Goal: Navigation & Orientation: Find specific page/section

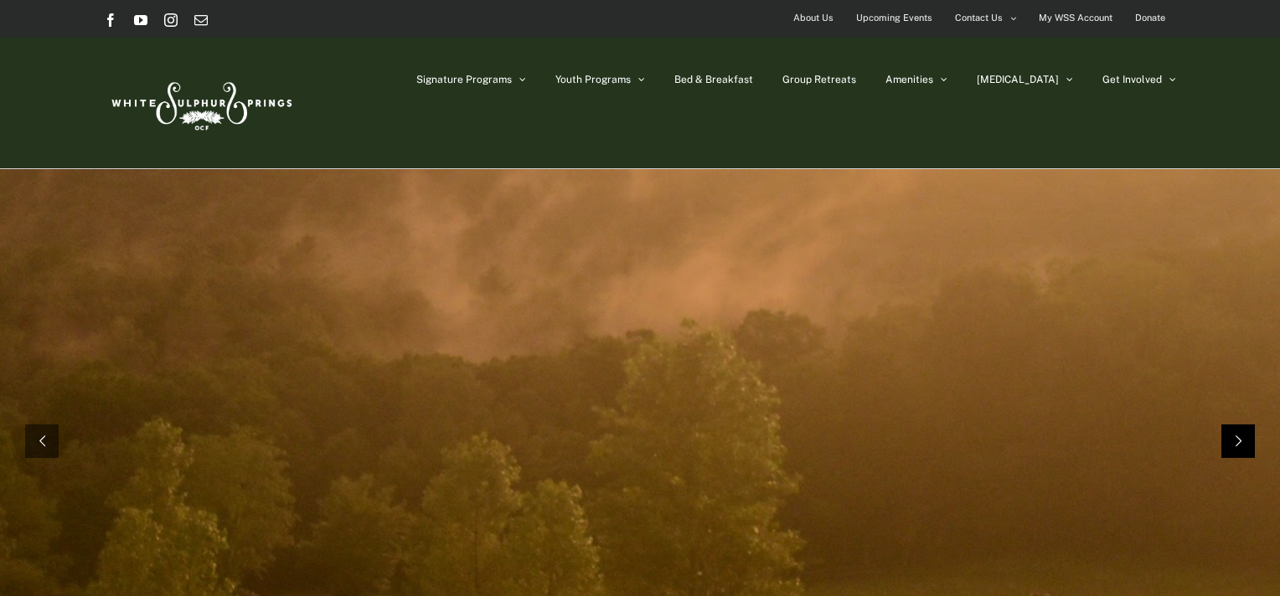
click at [1240, 443] on rs-arrow at bounding box center [1238, 442] width 34 height 34
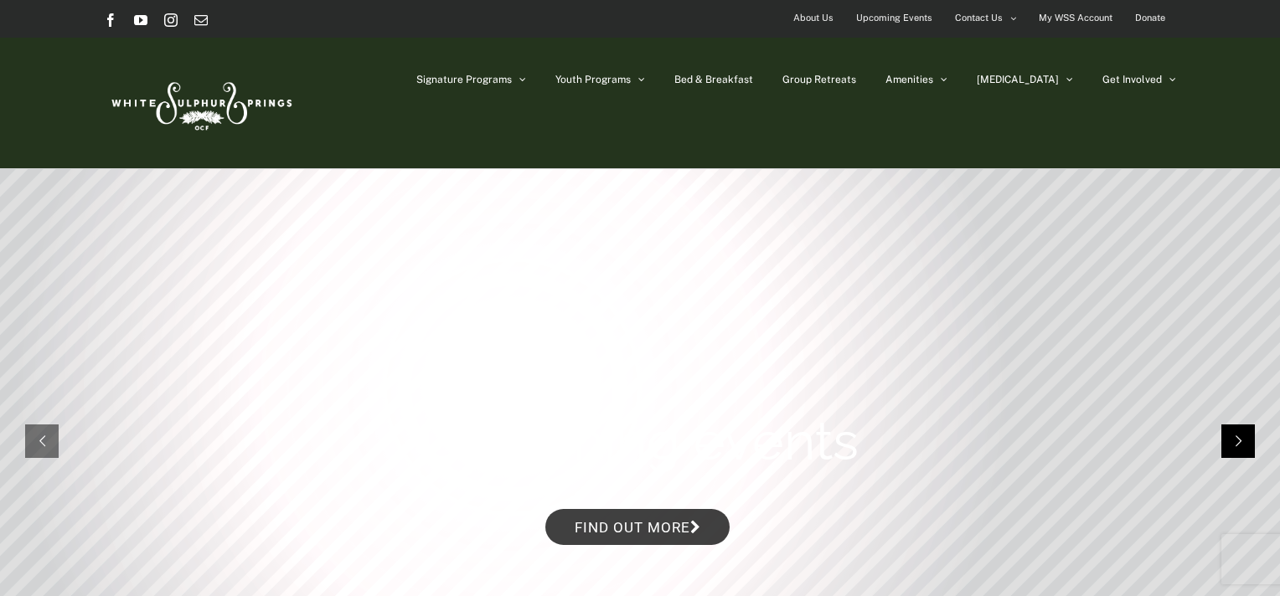
click at [1239, 439] on rs-arrow at bounding box center [1238, 442] width 34 height 34
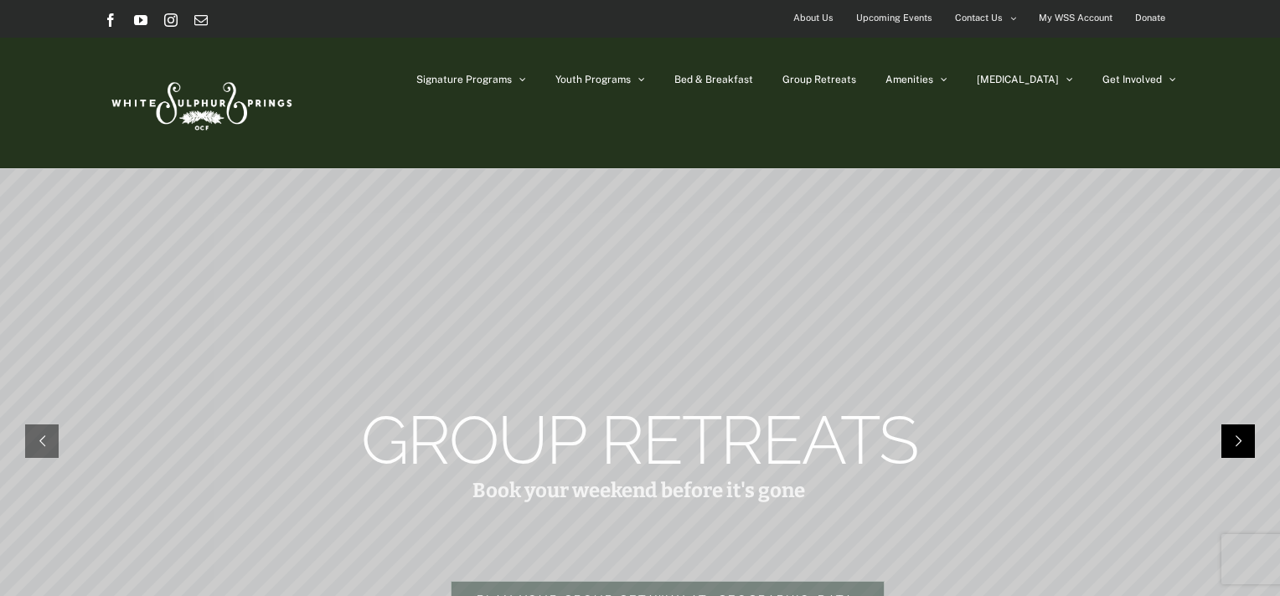
click at [1239, 437] on rs-arrow at bounding box center [1238, 442] width 34 height 34
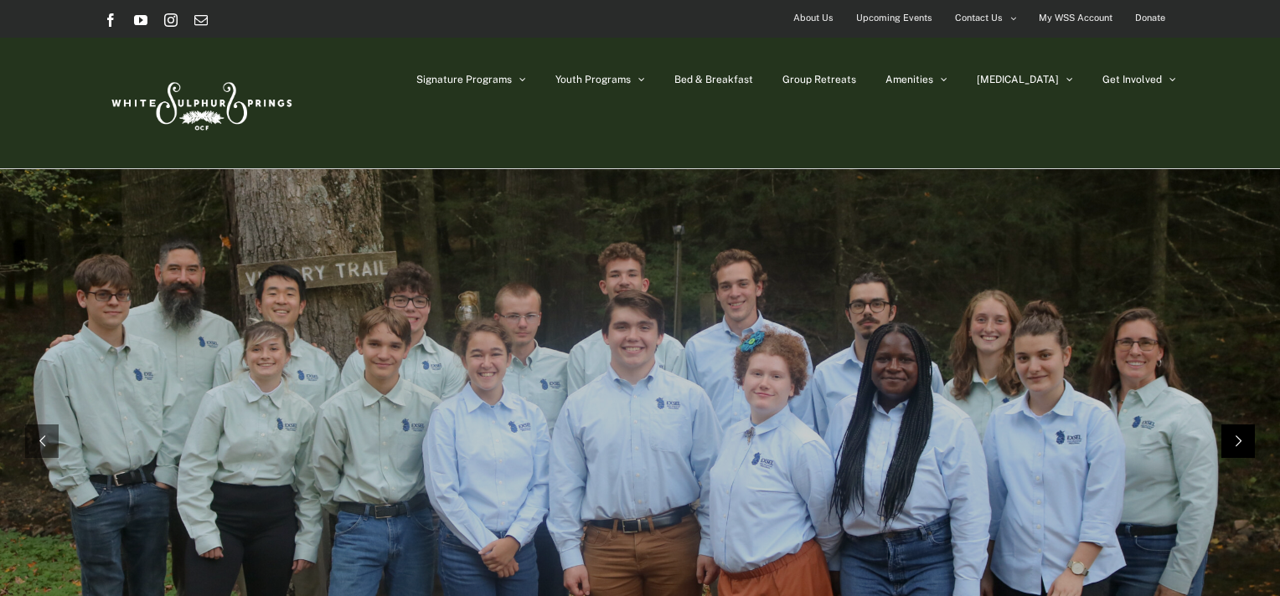
click at [1235, 433] on rs-arrow at bounding box center [1238, 442] width 34 height 34
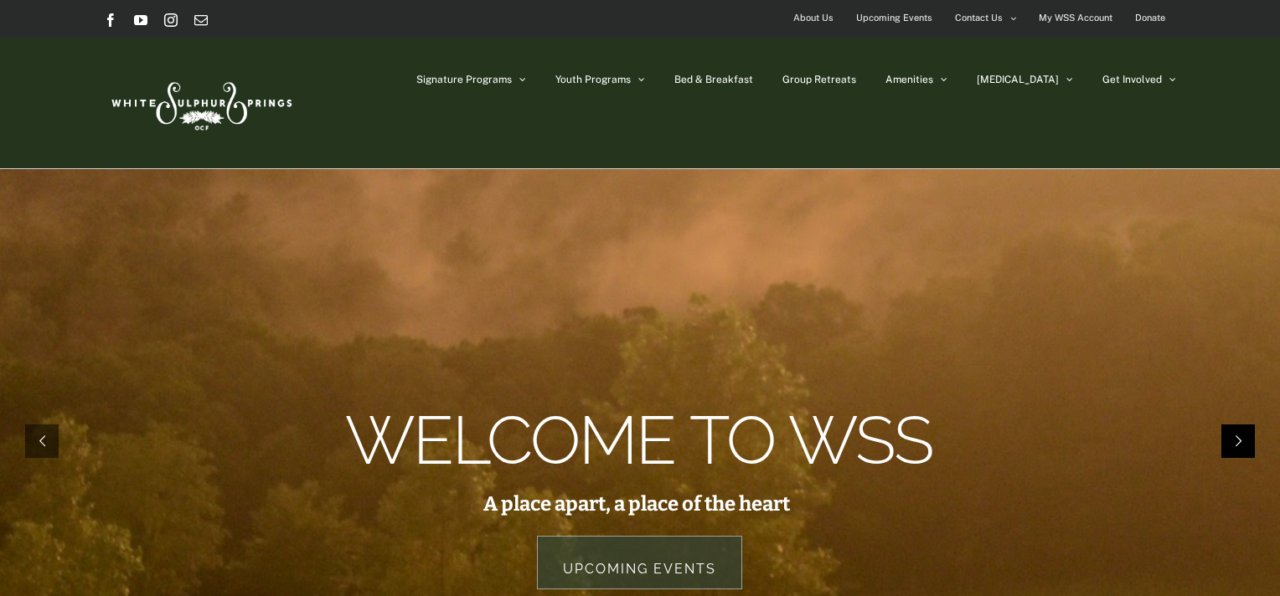
click at [1236, 433] on rs-arrow at bounding box center [1238, 442] width 34 height 34
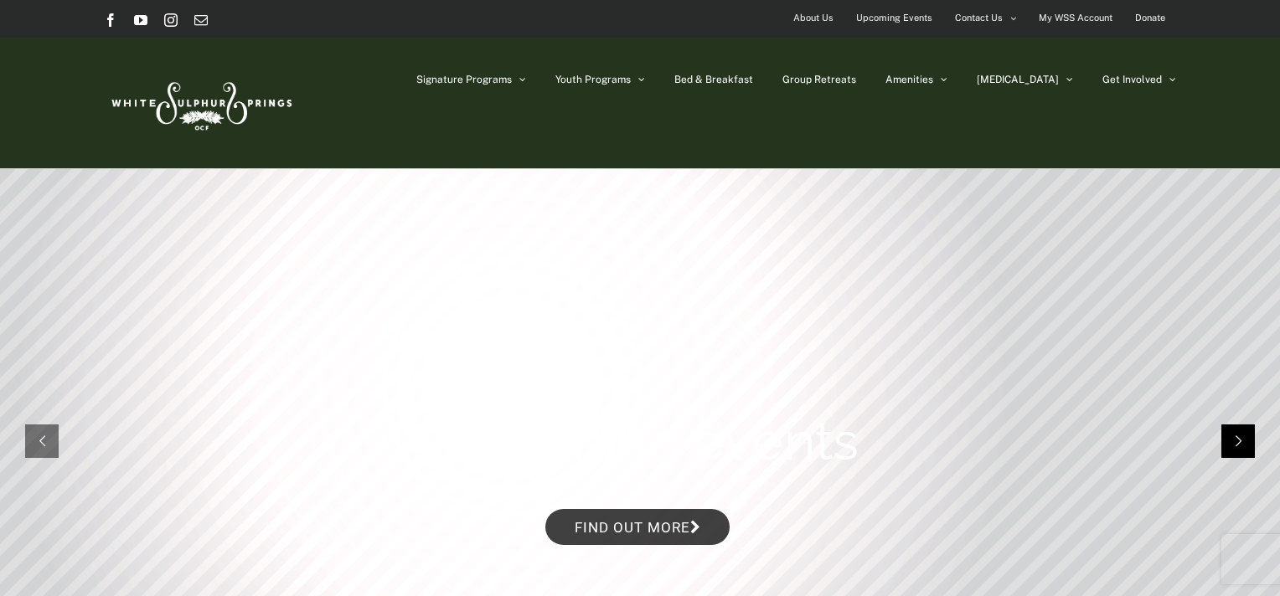
click at [1240, 433] on rs-arrow at bounding box center [1238, 442] width 34 height 34
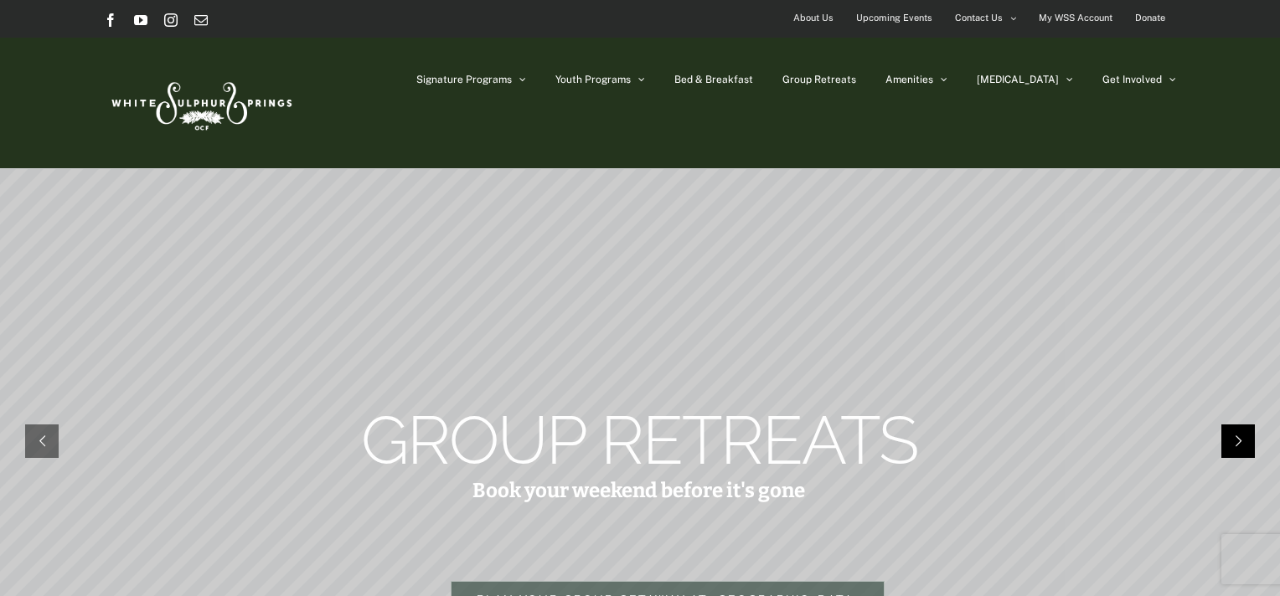
click at [1241, 435] on rs-arrow at bounding box center [1238, 442] width 34 height 34
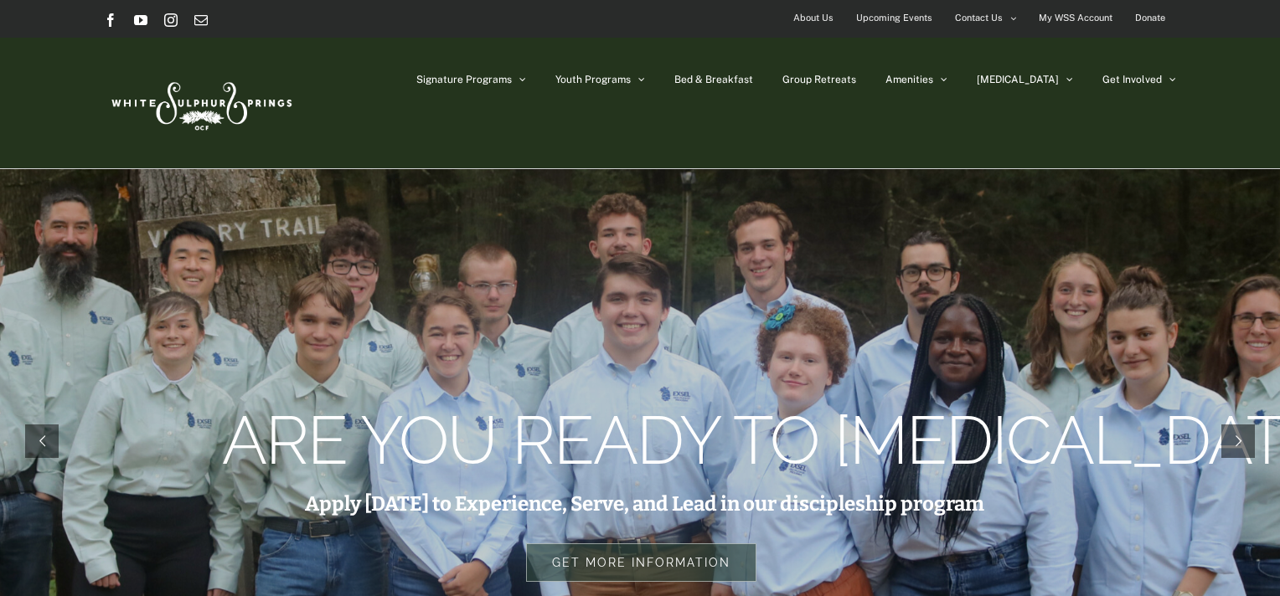
drag, startPoint x: 1241, startPoint y: 435, endPoint x: 1261, endPoint y: 441, distance: 21.2
click at [1261, 445] on rs-module "Welcome to WSS A place apart, a place of the heart Upcoming Events Upcoming eve…" at bounding box center [640, 441] width 1280 height 544
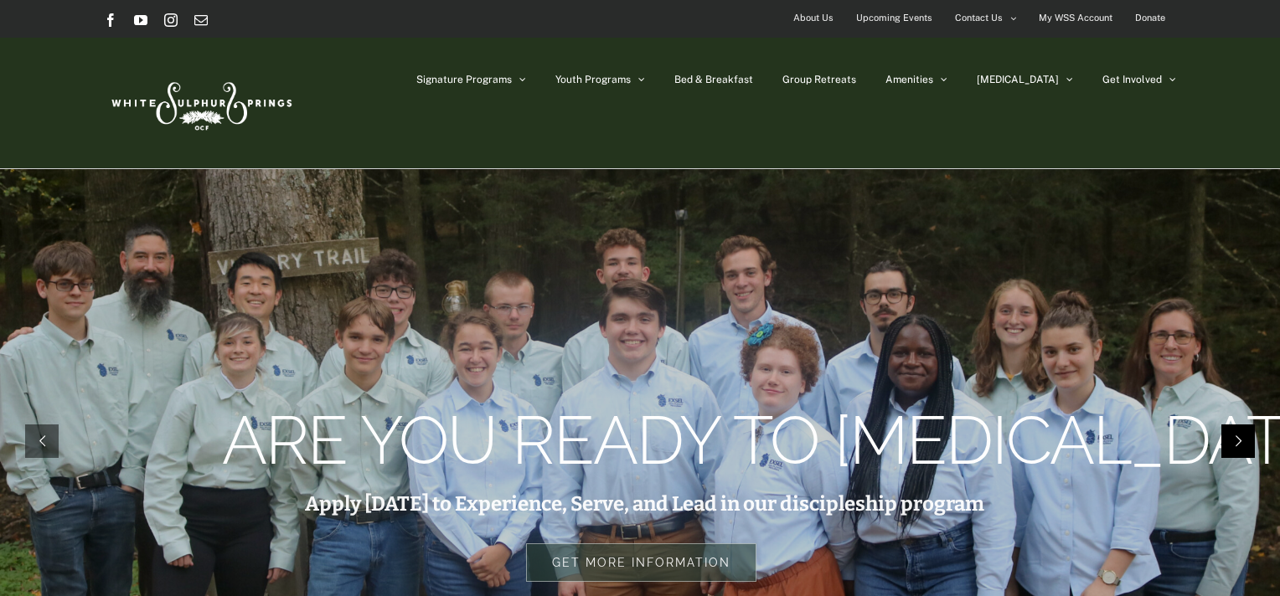
click at [1246, 438] on rs-arrow at bounding box center [1238, 442] width 34 height 34
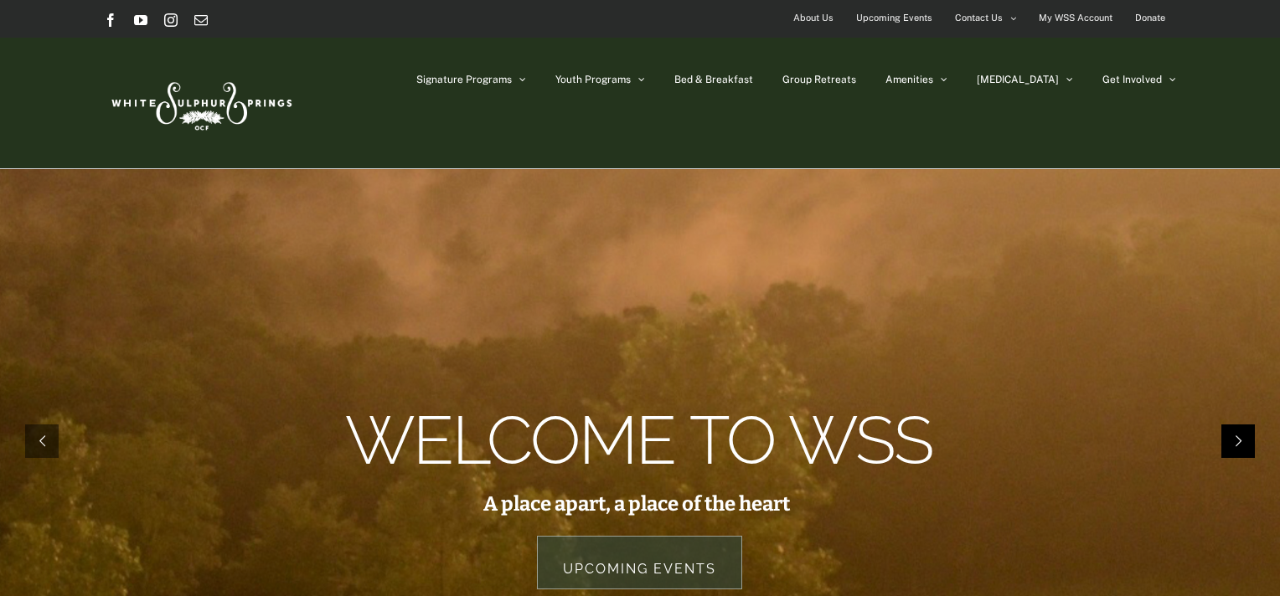
click at [1235, 435] on rs-arrow at bounding box center [1238, 442] width 34 height 34
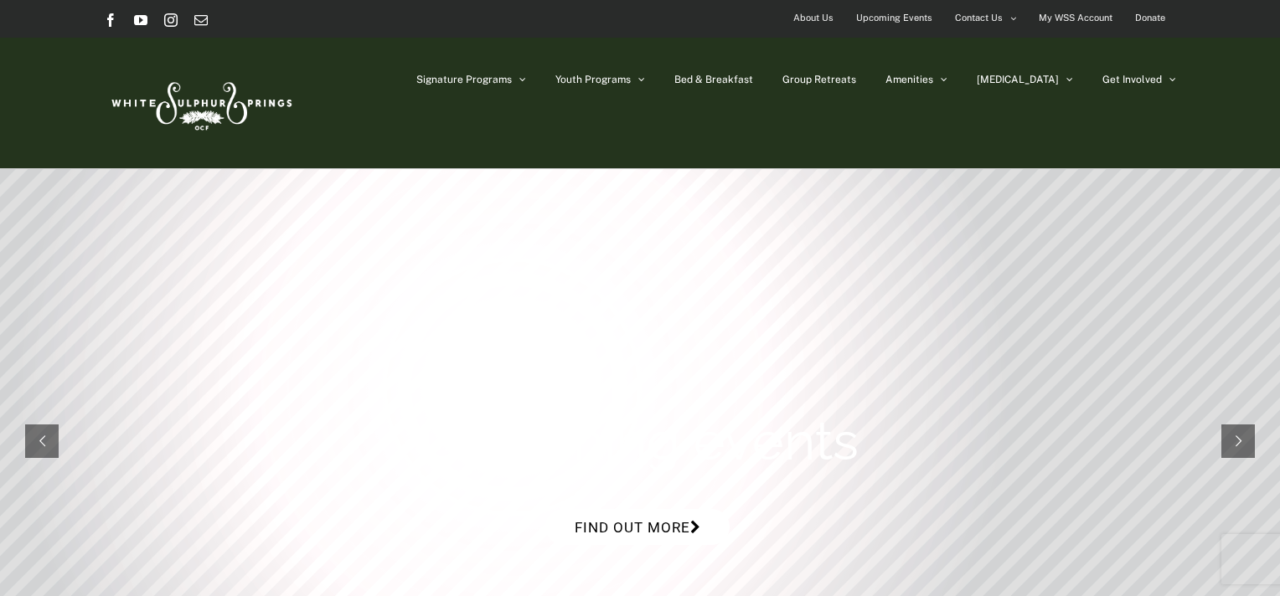
click at [683, 526] on link "Find out more" at bounding box center [637, 527] width 184 height 36
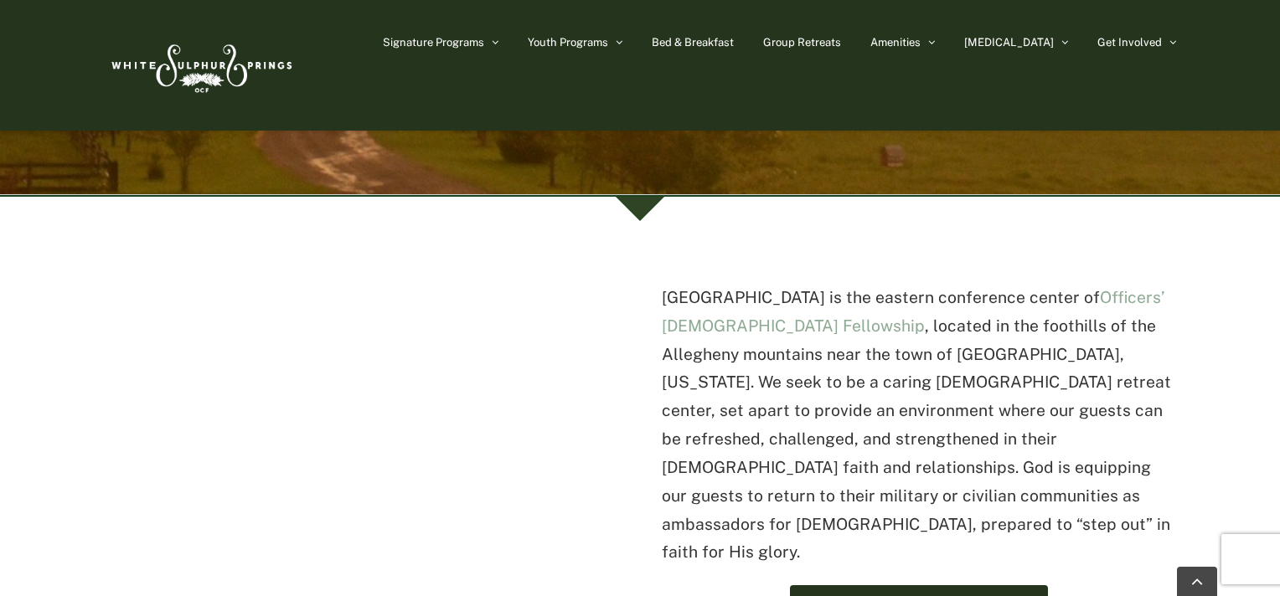
scroll to position [419, 0]
